Goal: Task Accomplishment & Management: Manage account settings

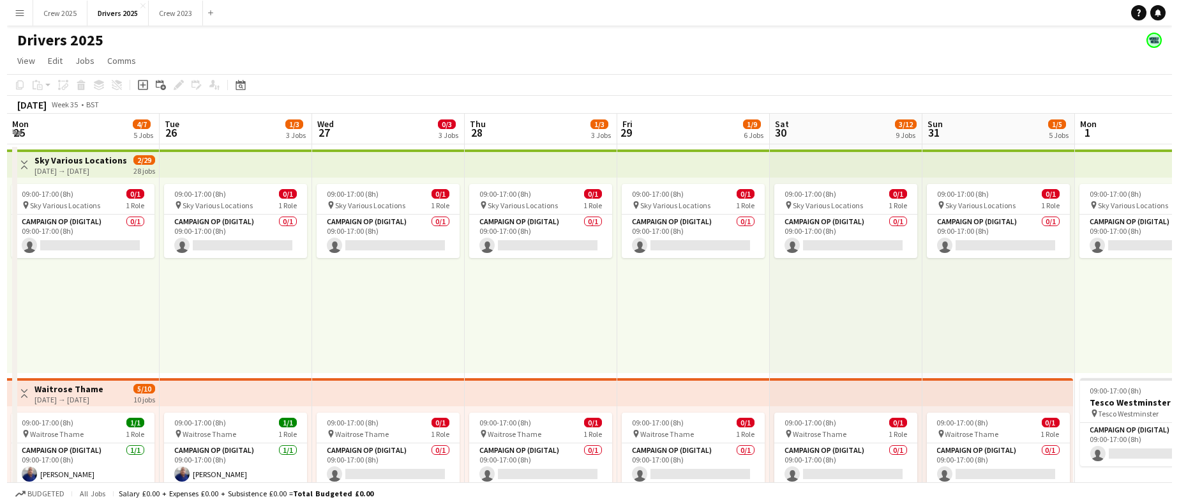
scroll to position [0, 493]
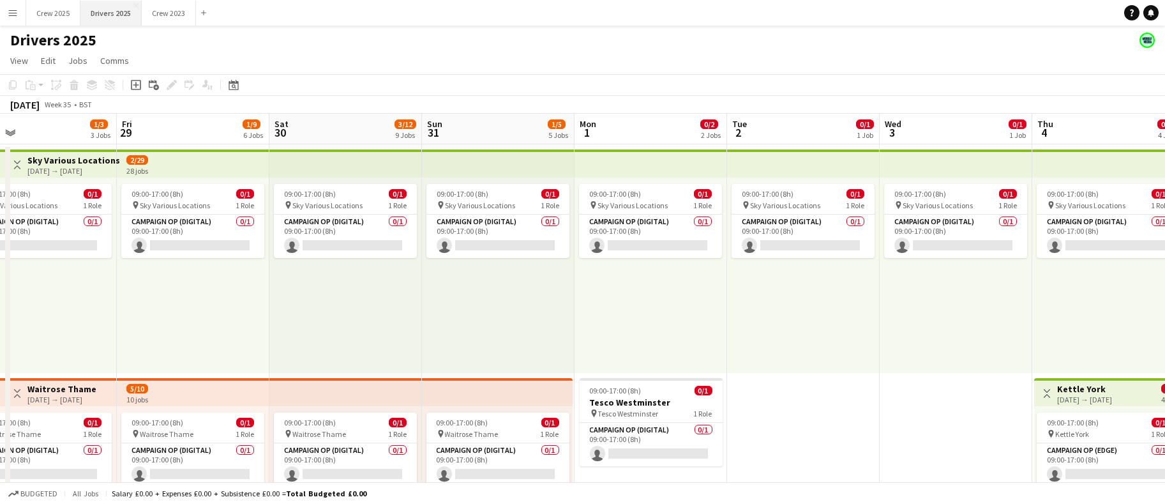
click at [125, 15] on button "Drivers 2025 Close" at bounding box center [110, 13] width 61 height 25
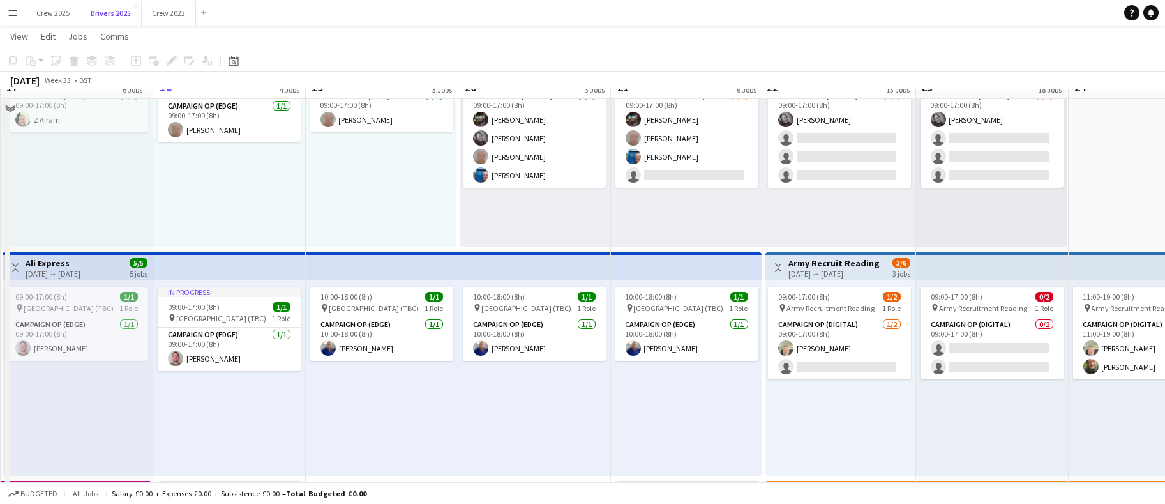
scroll to position [826, 0]
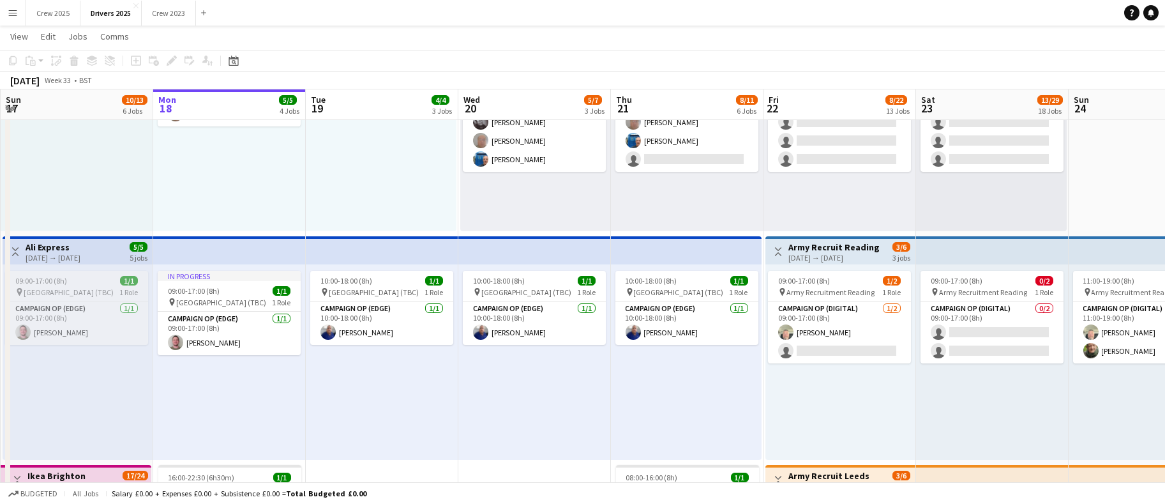
click at [79, 276] on div "09:00-17:00 (8h) 1/1" at bounding box center [76, 281] width 143 height 10
click at [164, 63] on div "Edit" at bounding box center [171, 60] width 15 height 15
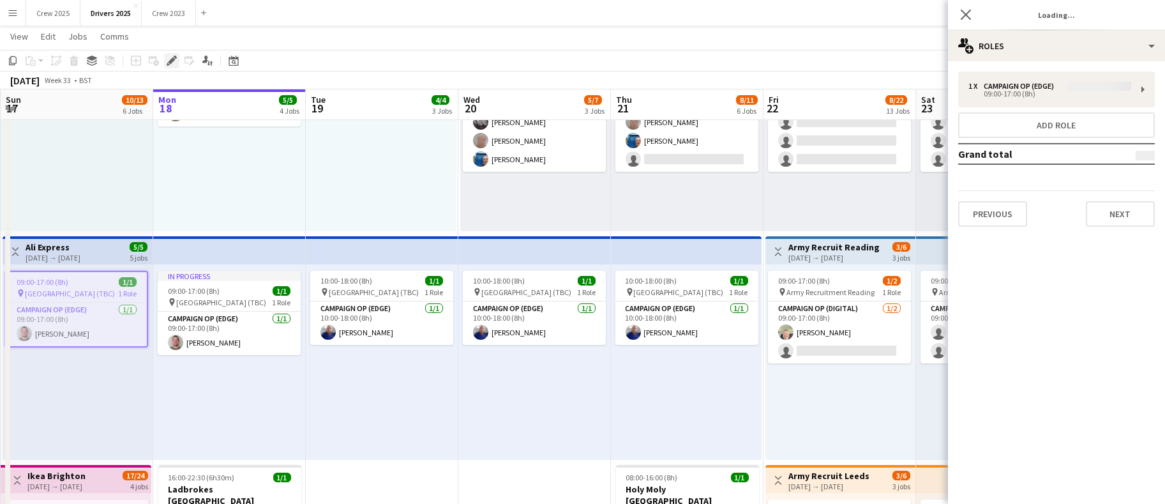
type input "**********"
click at [1132, 213] on button "Next" at bounding box center [1120, 214] width 69 height 26
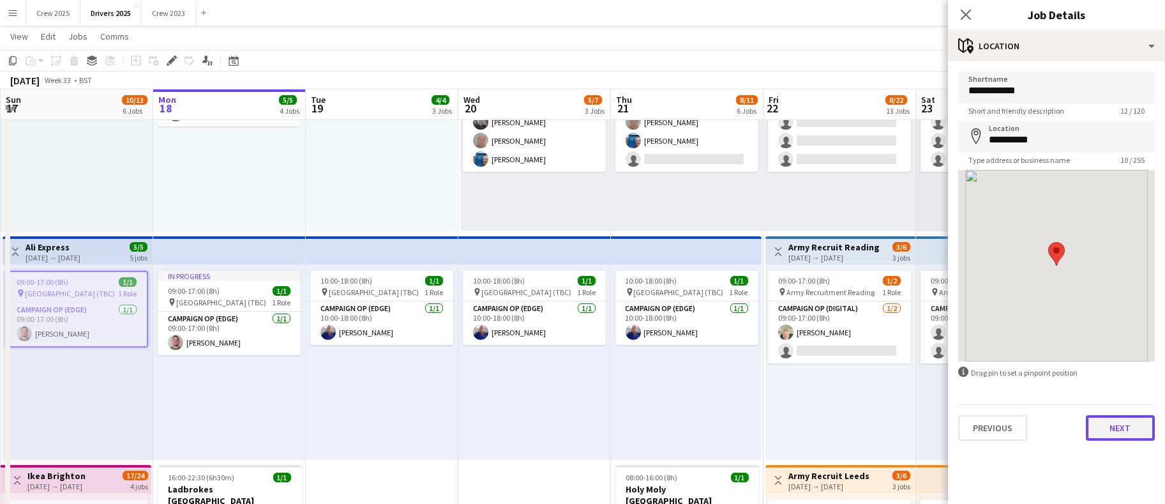
click at [1118, 435] on button "Next" at bounding box center [1120, 428] width 69 height 26
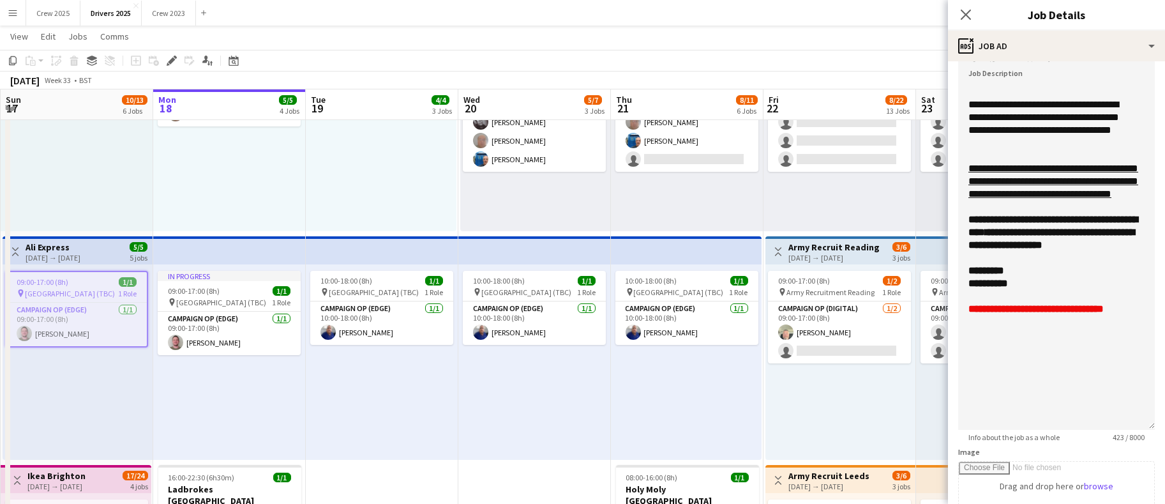
scroll to position [96, 0]
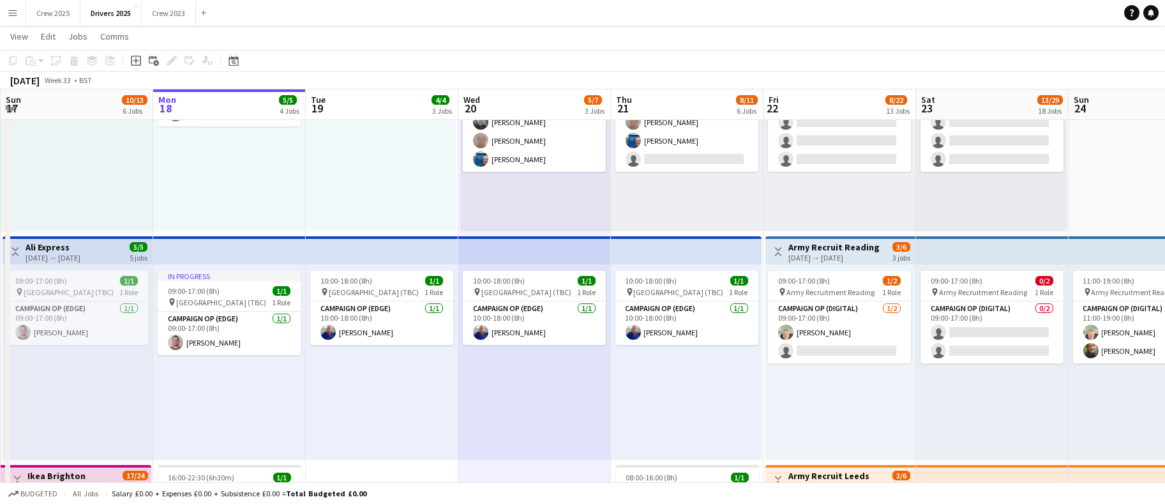
click at [195, 254] on app-top-bar at bounding box center [229, 250] width 153 height 28
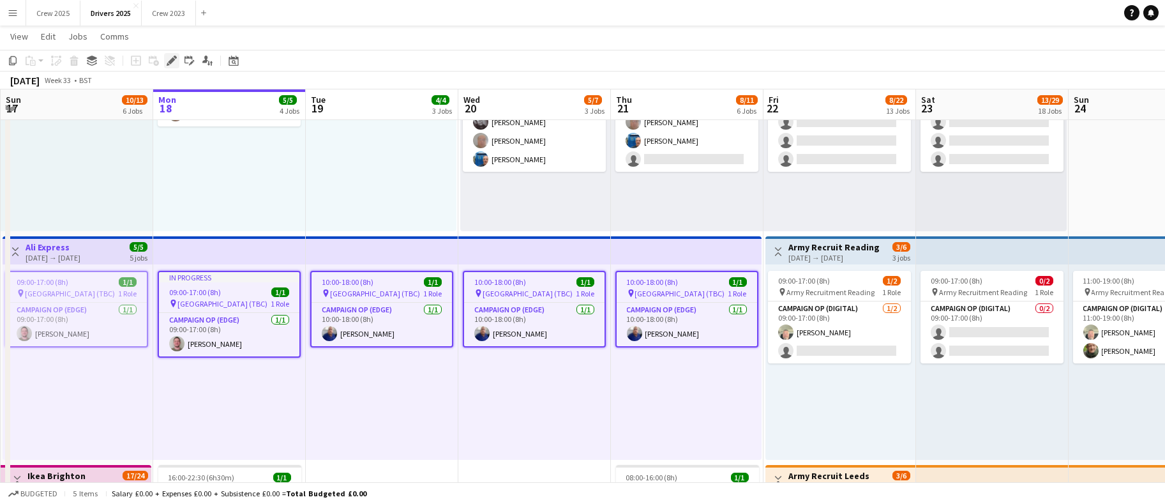
click at [168, 64] on icon at bounding box center [168, 64] width 3 height 3
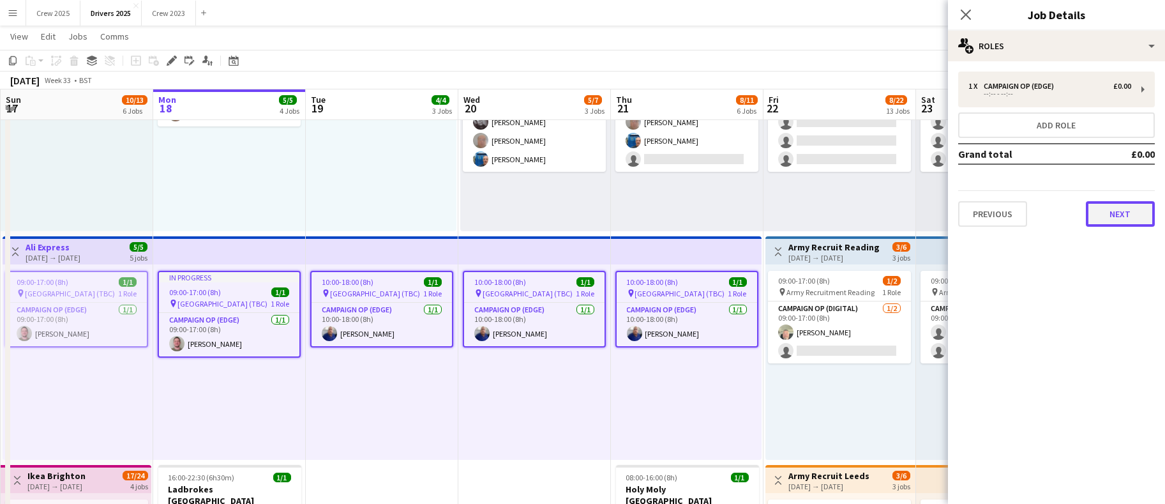
click at [1116, 223] on button "Next" at bounding box center [1120, 214] width 69 height 26
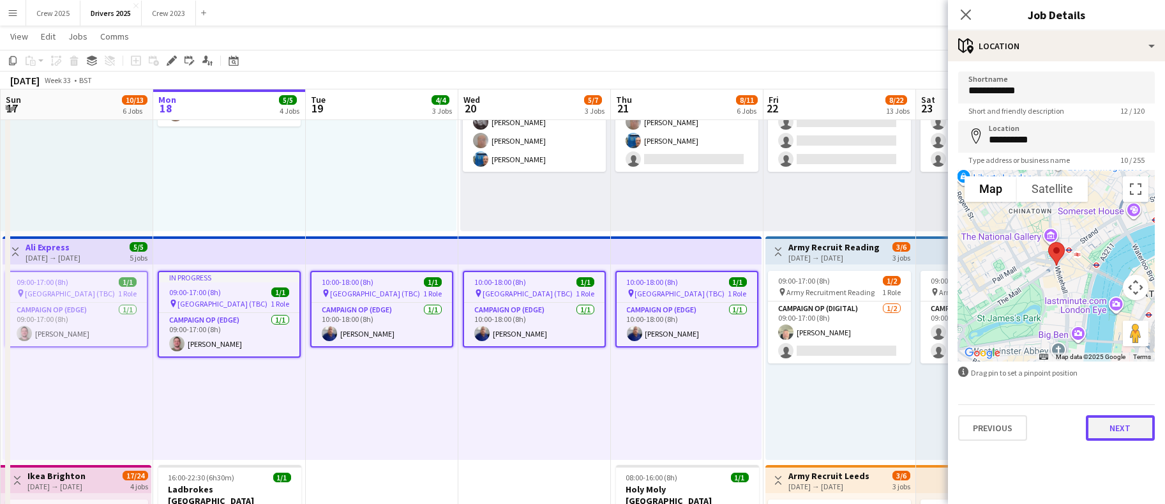
click at [1121, 415] on button "Next" at bounding box center [1120, 428] width 69 height 26
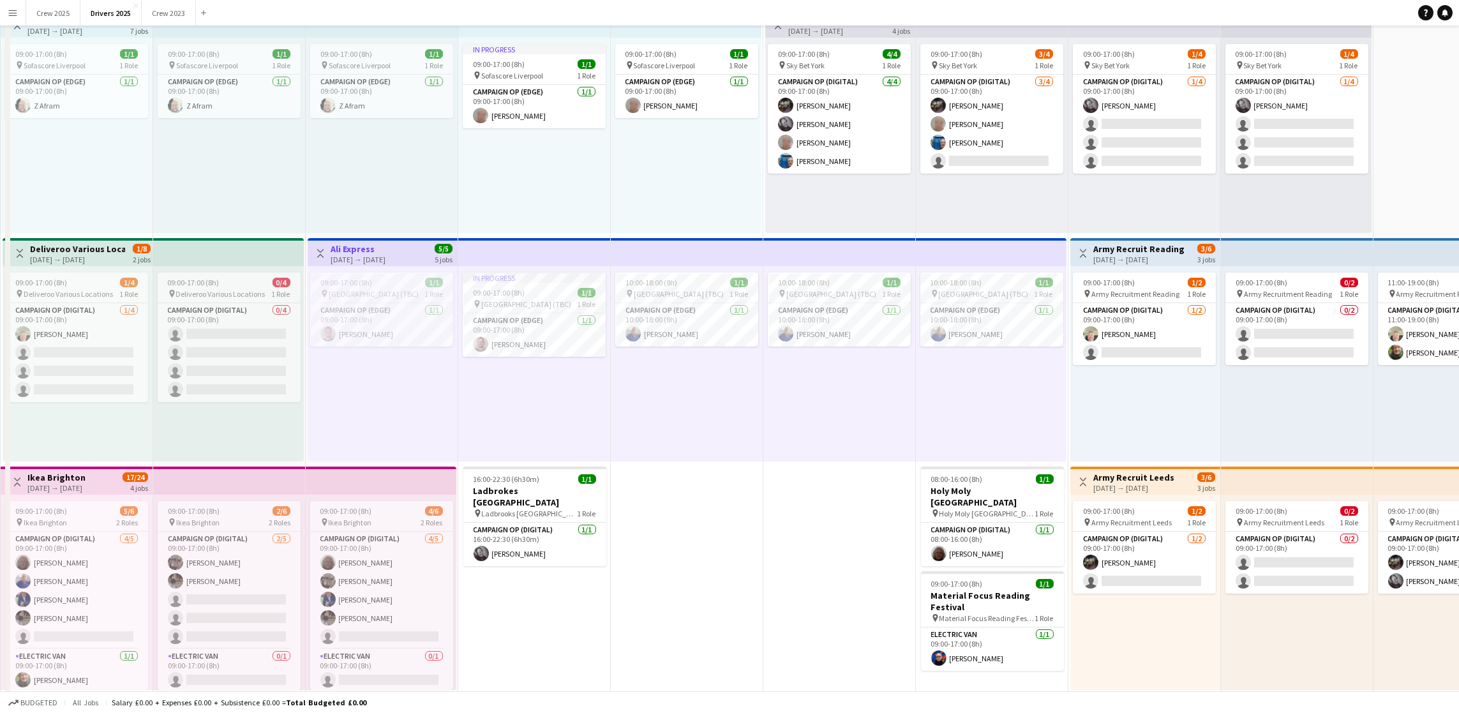
scroll to position [0, 0]
